Goal: Find contact information: Find contact information

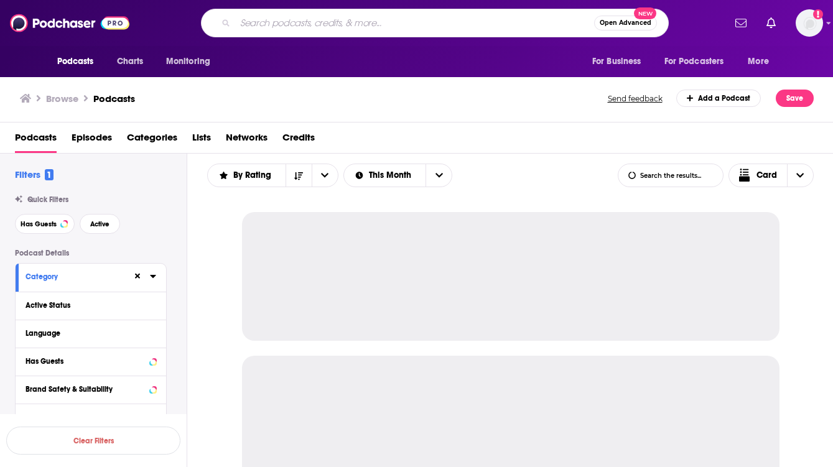
click at [415, 25] on input "Search podcasts, credits, & more..." at bounding box center [414, 23] width 359 height 20
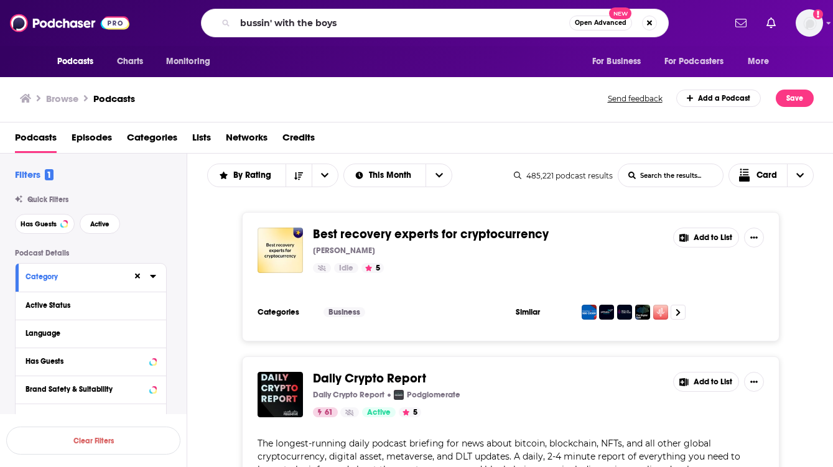
type input "bussin' with the boys"
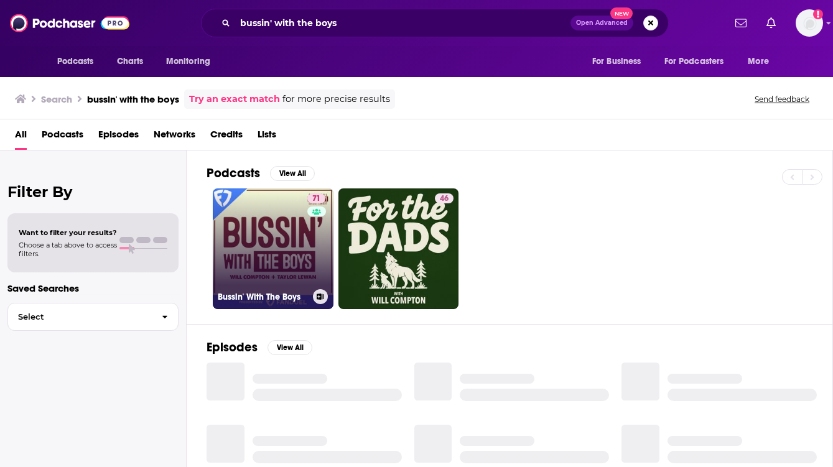
click at [275, 272] on link "71 Bussin' With The Boys" at bounding box center [273, 248] width 121 height 121
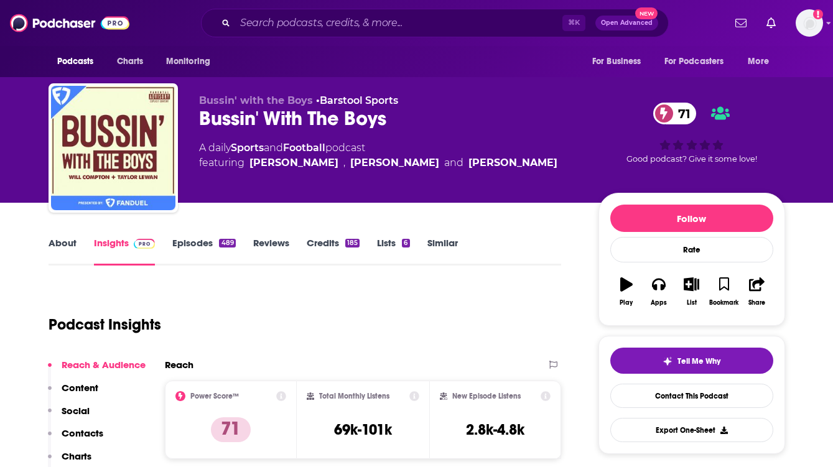
click at [72, 240] on link "About" at bounding box center [63, 251] width 28 height 29
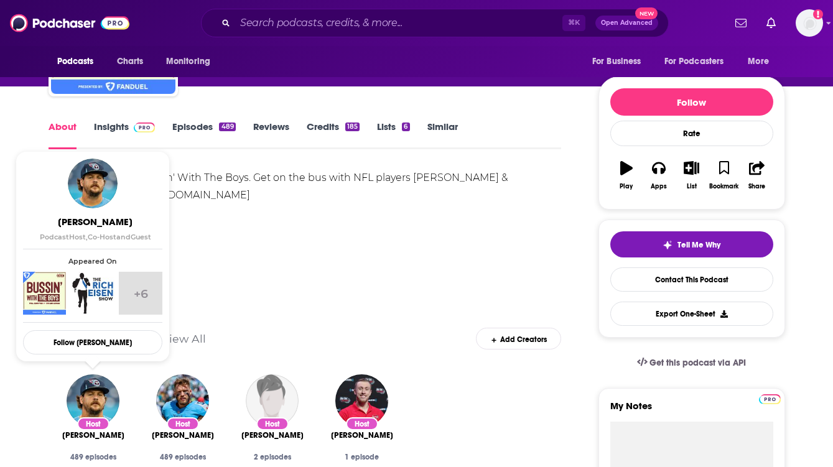
scroll to position [46, 0]
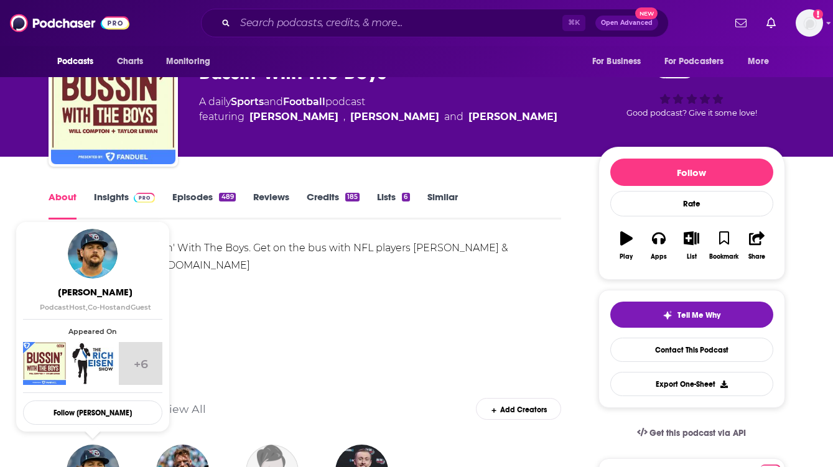
click at [198, 193] on link "Episodes 489" at bounding box center [203, 205] width 63 height 29
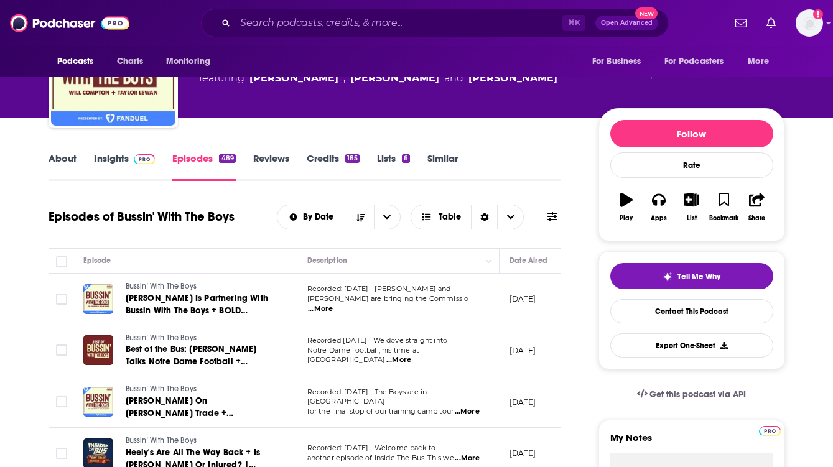
scroll to position [86, 0]
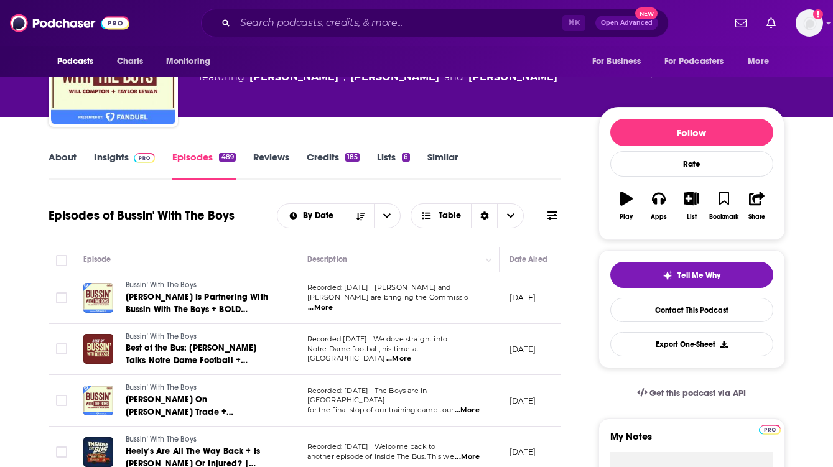
click at [333, 303] on span "...More" at bounding box center [320, 308] width 25 height 10
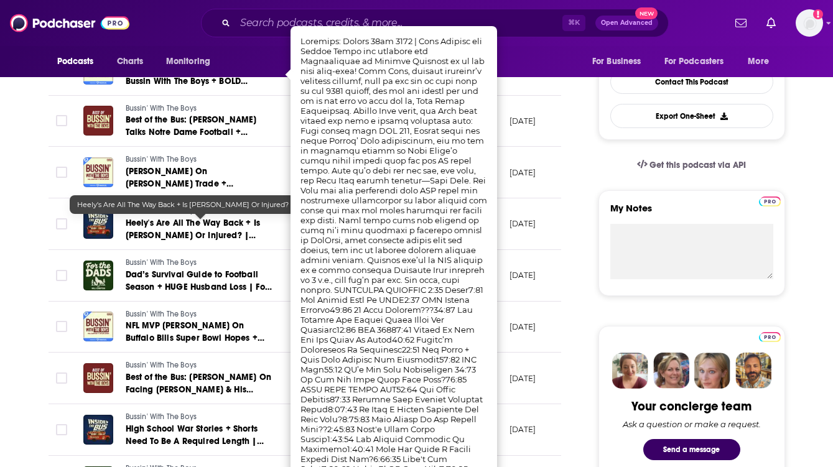
scroll to position [326, 0]
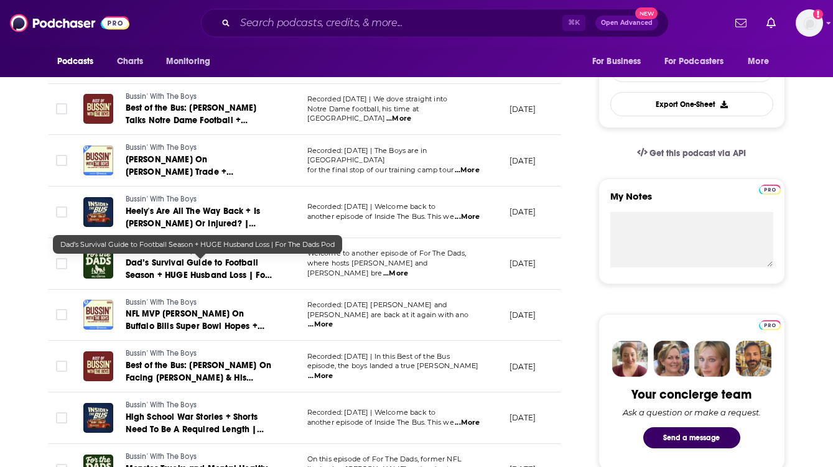
click at [224, 259] on span "Dad’s Survival Guide to Football Season + HUGE Husband Loss | For The Dads Pod" at bounding box center [199, 274] width 146 height 35
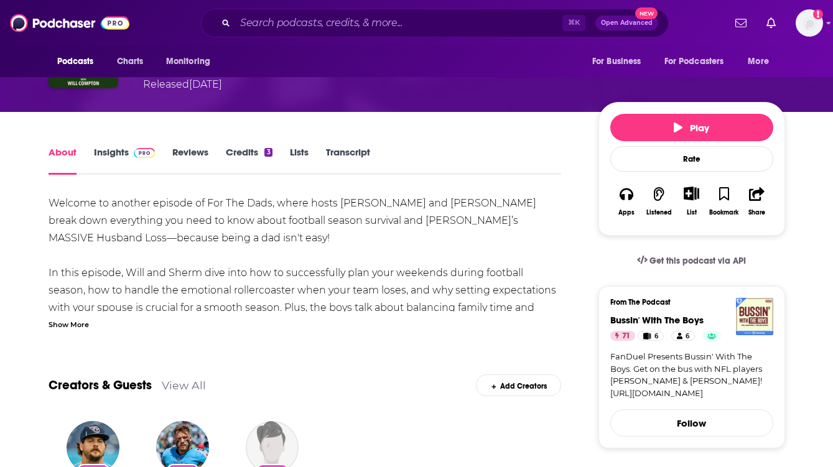
scroll to position [131, 0]
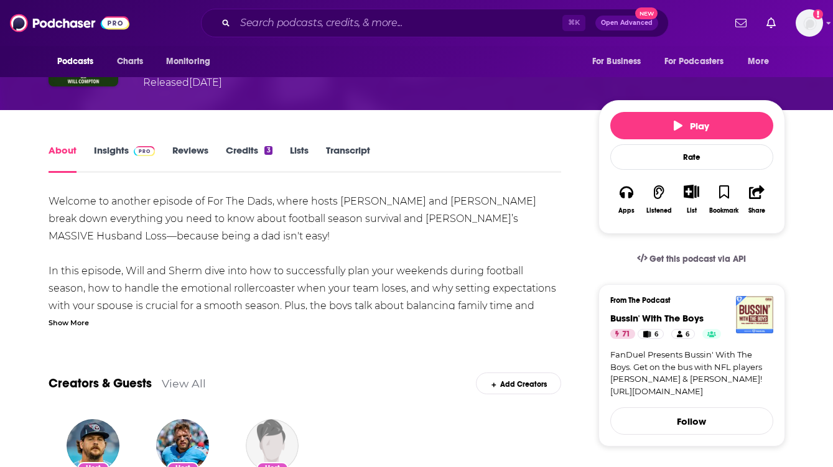
click at [88, 319] on div "Show More" at bounding box center [305, 322] width 513 height 12
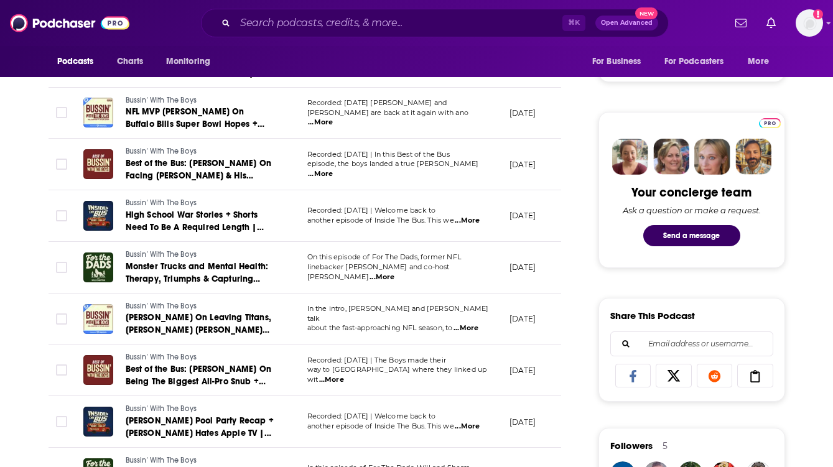
scroll to position [529, 0]
click at [394, 273] on span "...More" at bounding box center [381, 277] width 25 height 10
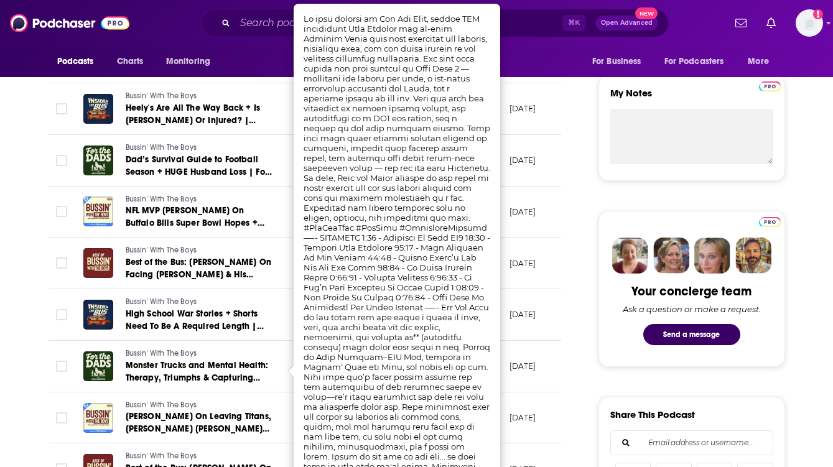
scroll to position [420, 0]
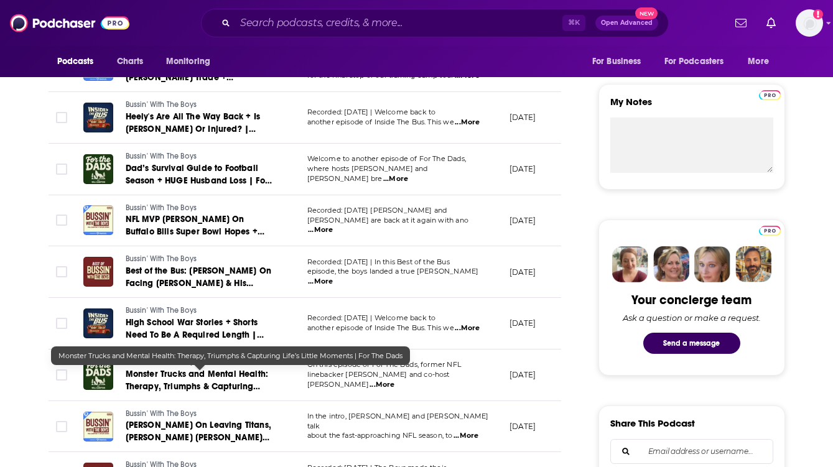
click at [169, 380] on link "Monster Trucks and Mental Health: Therapy, Triumphs & Capturing Life’s Little M…" at bounding box center [200, 380] width 149 height 25
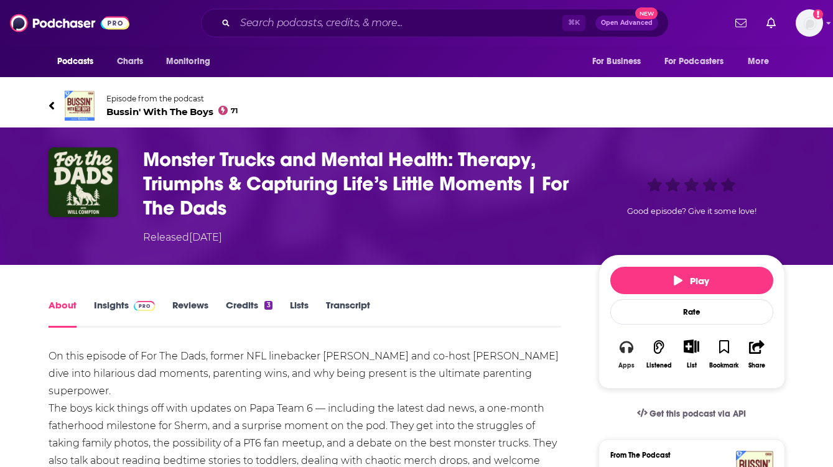
click at [623, 355] on button "Apps" at bounding box center [626, 353] width 32 height 45
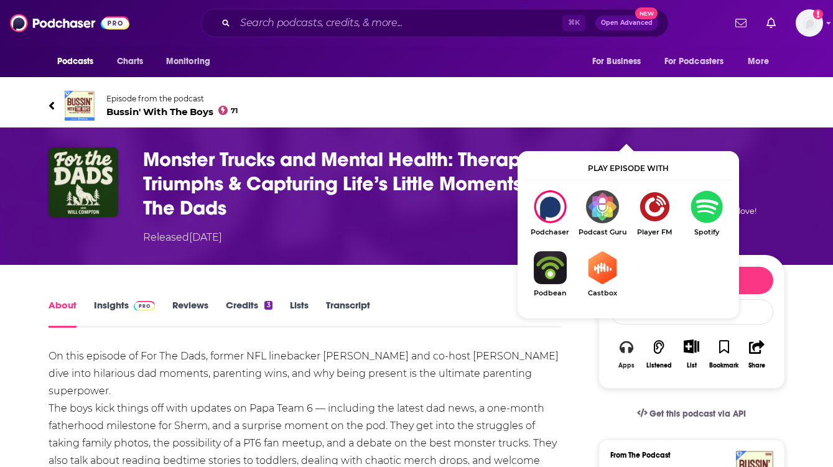
scroll to position [101, 0]
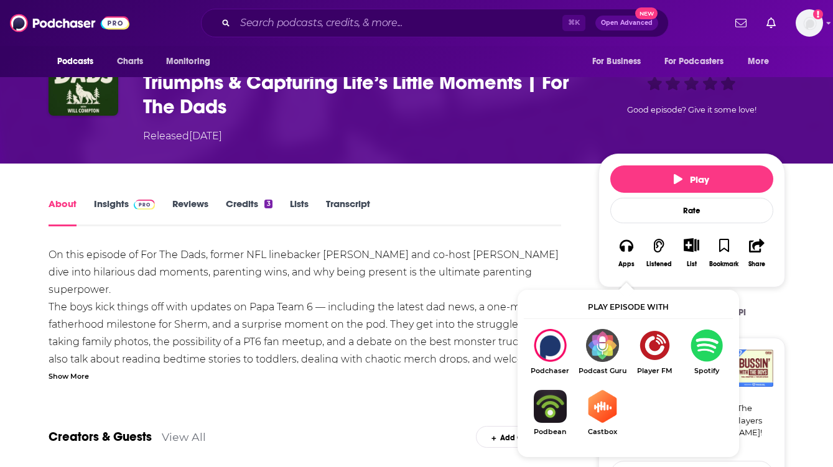
click at [703, 354] on img "Show Listen On dropdown" at bounding box center [706, 345] width 52 height 33
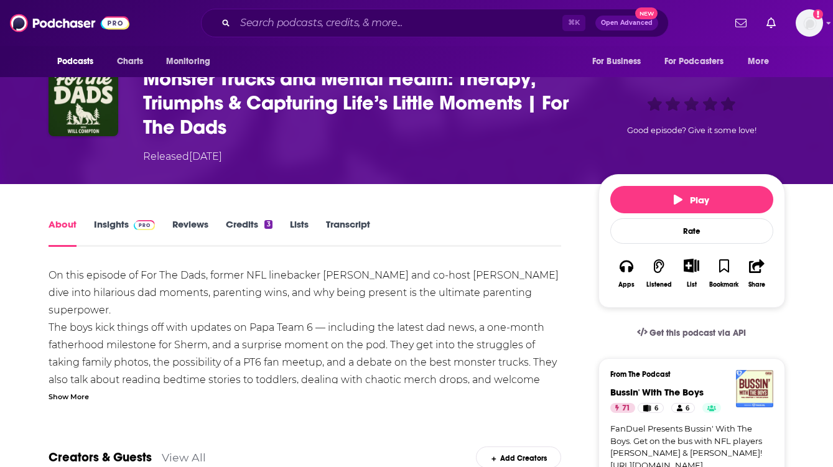
scroll to position [78, 0]
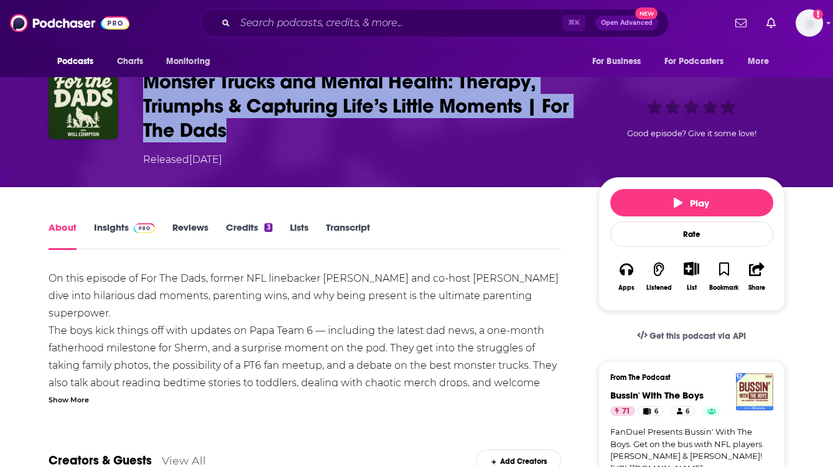
drag, startPoint x: 236, startPoint y: 131, endPoint x: 144, endPoint y: 88, distance: 102.1
click at [144, 88] on h1 "Monster Trucks and Mental Health: Therapy, Triumphs & Capturing Life’s Little M…" at bounding box center [360, 106] width 435 height 73
copy h1 "Monster Trucks and Mental Health: Therapy, Triumphs & Capturing Life’s Little M…"
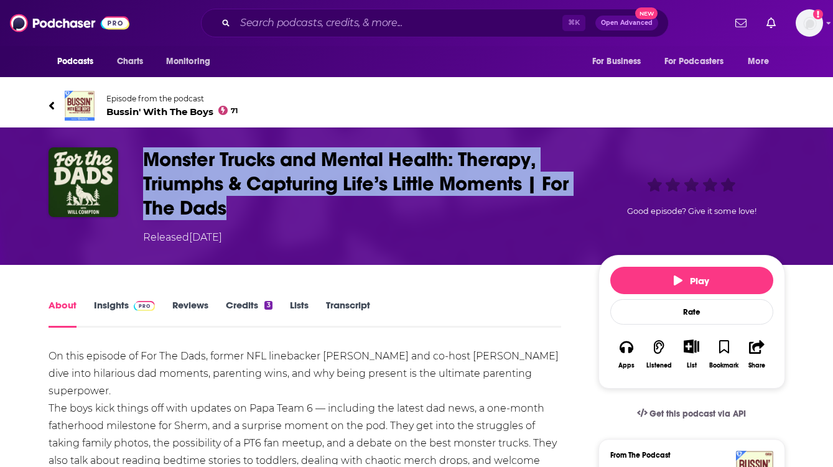
click at [136, 104] on span "Episode from the podcast Bussin' With The Boys 71" at bounding box center [172, 106] width 132 height 24
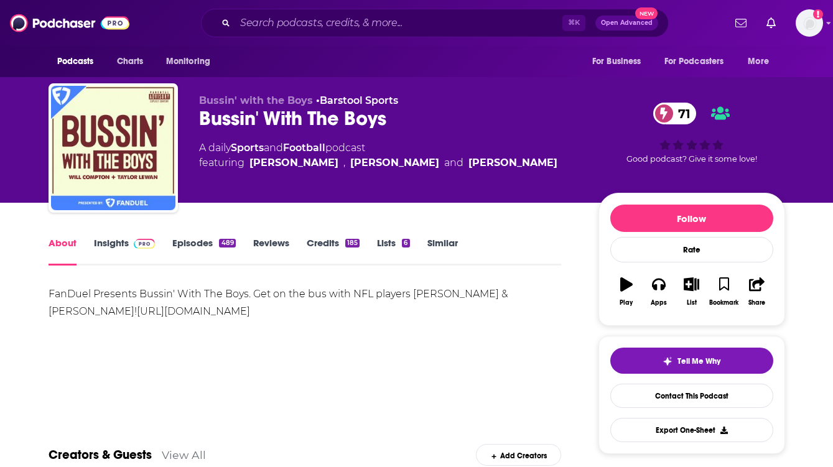
click at [288, 120] on div "Bussin' With The Boys 71" at bounding box center [388, 118] width 379 height 24
click at [659, 284] on icon "button" at bounding box center [659, 284] width 14 height 14
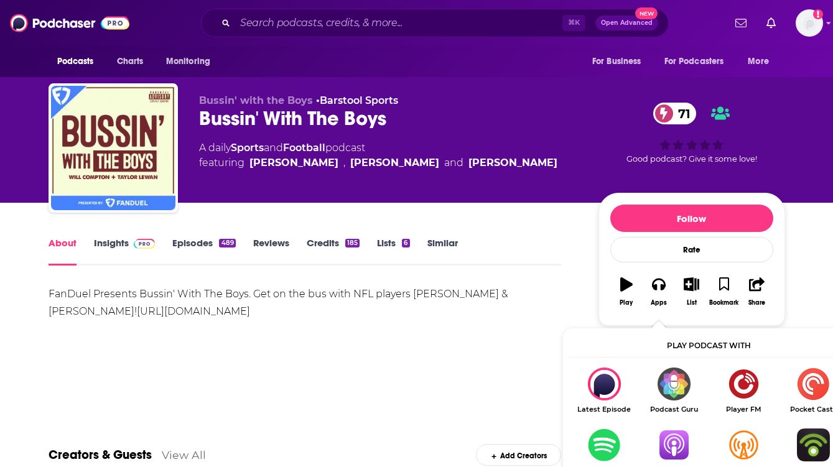
click at [598, 450] on img "Show Listen On dropdown" at bounding box center [604, 444] width 70 height 33
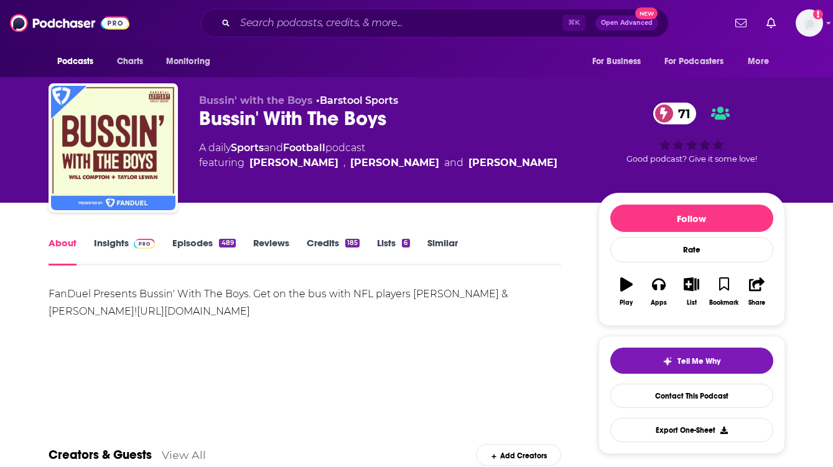
click at [108, 242] on link "Insights" at bounding box center [125, 251] width 62 height 29
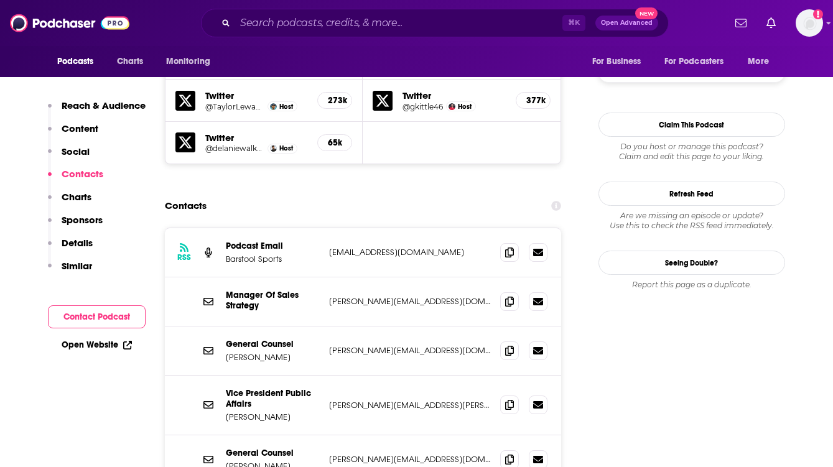
scroll to position [1228, 0]
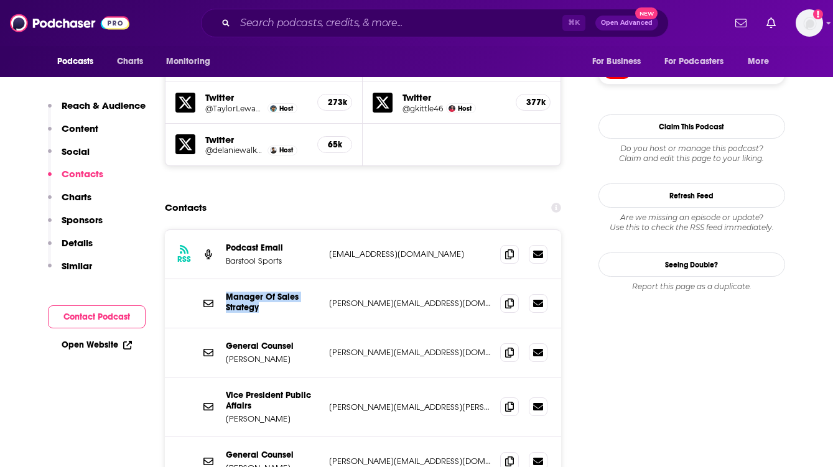
drag, startPoint x: 267, startPoint y: 229, endPoint x: 226, endPoint y: 216, distance: 42.3
click at [226, 292] on p "Manager Of Sales Strategy" at bounding box center [272, 302] width 93 height 21
copy p "Manager Of Sales Strategy"
drag, startPoint x: 258, startPoint y: 326, endPoint x: 221, endPoint y: 313, distance: 39.3
click at [221, 377] on div "Vice President Public Affairs [PERSON_NAME] [PERSON_NAME][EMAIL_ADDRESS][PERSON…" at bounding box center [363, 407] width 397 height 60
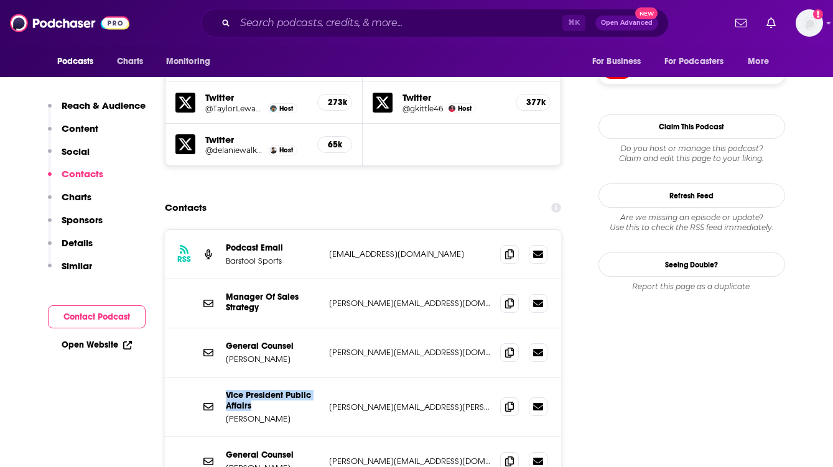
copy p "Vice President Public Affairs"
click at [264, 414] on p "[PERSON_NAME]" at bounding box center [272, 419] width 93 height 11
click at [507, 401] on icon at bounding box center [509, 406] width 9 height 10
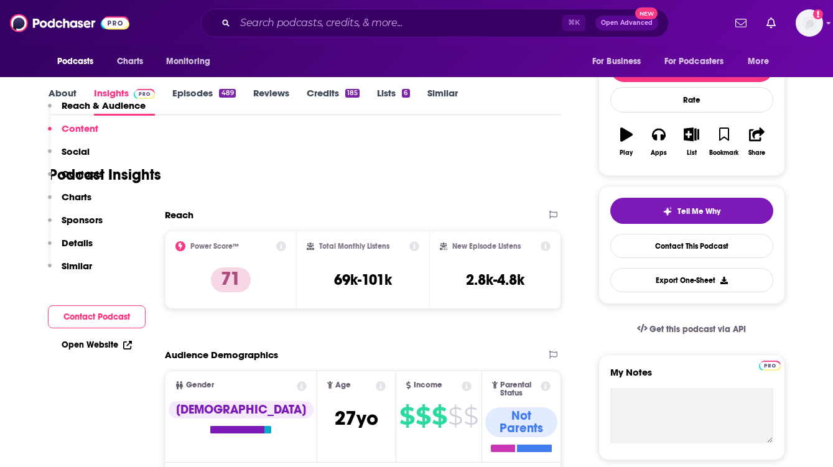
scroll to position [0, 0]
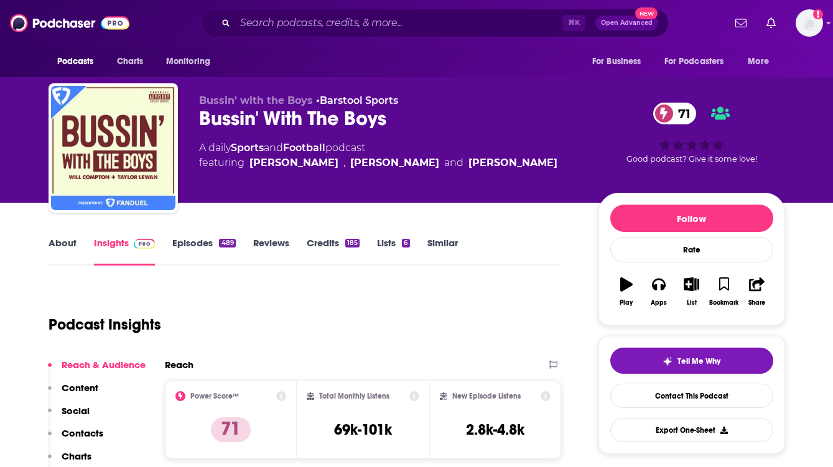
click at [191, 242] on link "Episodes 489" at bounding box center [203, 251] width 63 height 29
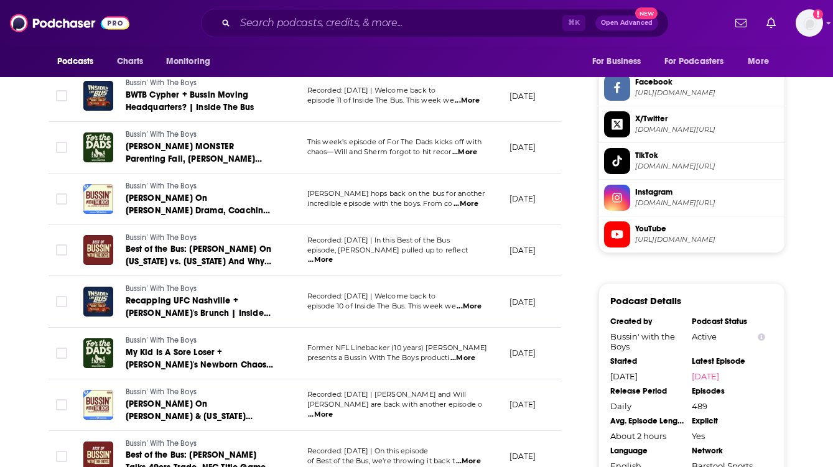
scroll to position [1060, 0]
